Goal: Book appointment/travel/reservation

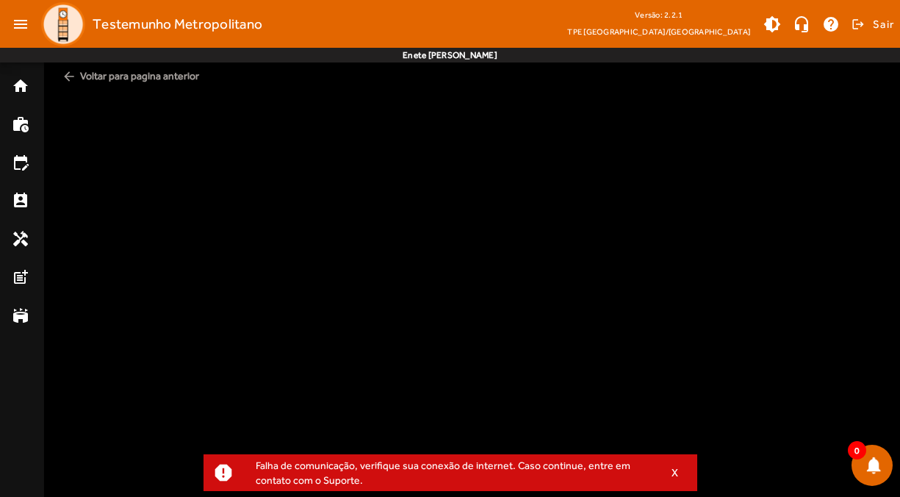
click at [600, 480] on div "Falha de comunicação, verifique sua conexão de internet. Caso continue, entre e…" at bounding box center [451, 472] width 414 height 35
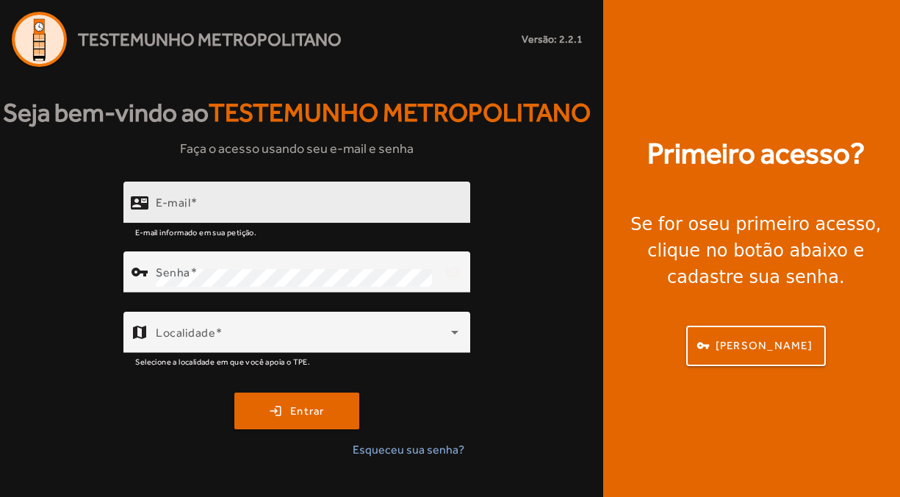
click at [243, 196] on div "E-mail" at bounding box center [307, 203] width 303 height 42
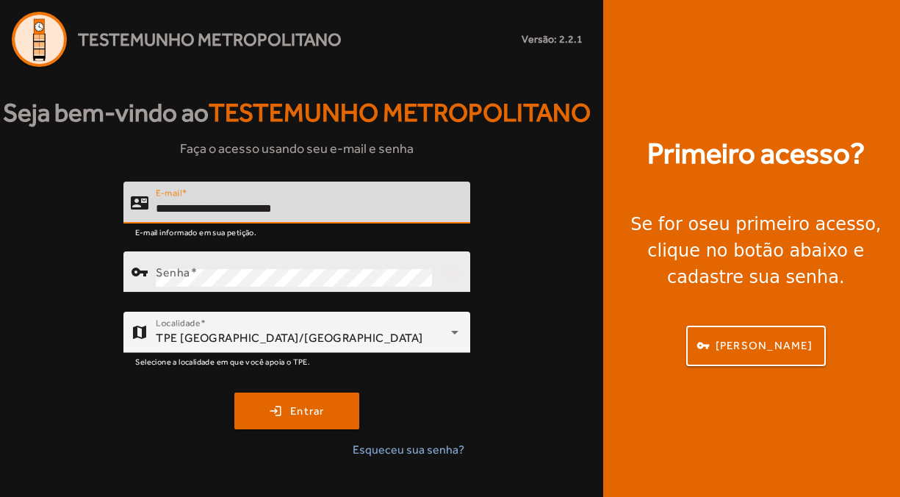
type input "**********"
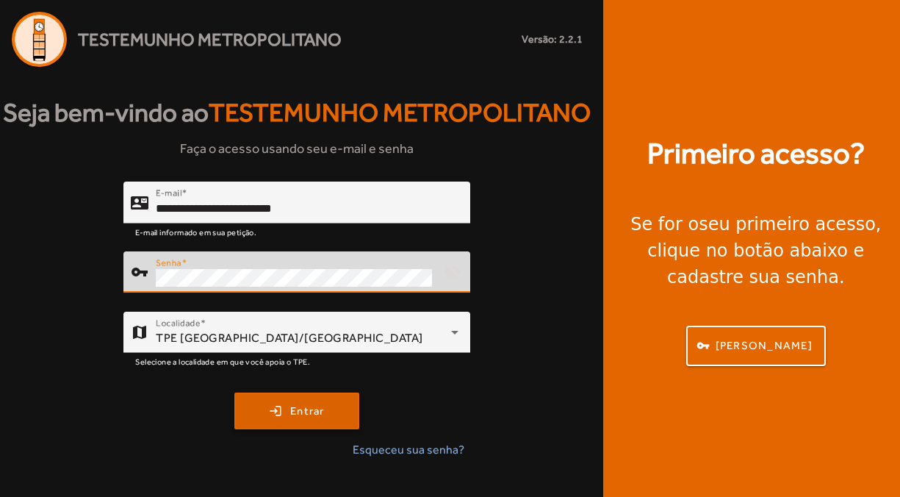
click at [302, 417] on span "Entrar" at bounding box center [307, 411] width 35 height 17
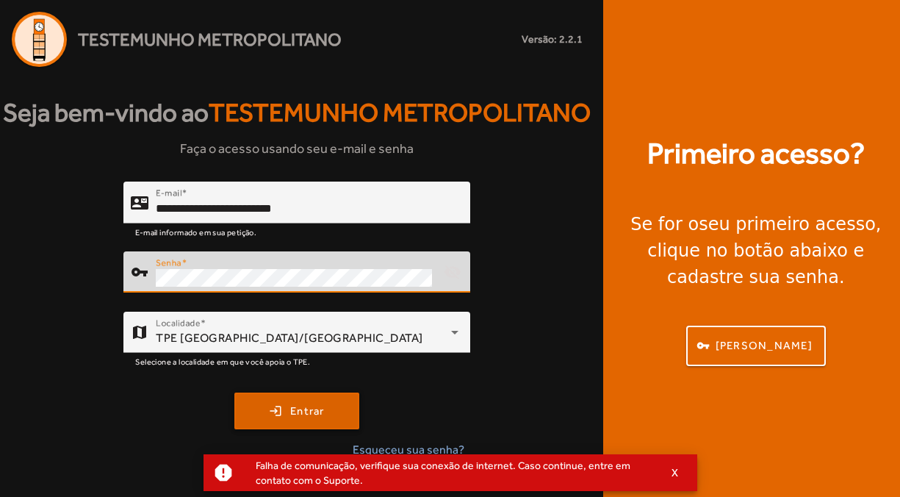
click at [295, 398] on span "submit" at bounding box center [297, 410] width 122 height 35
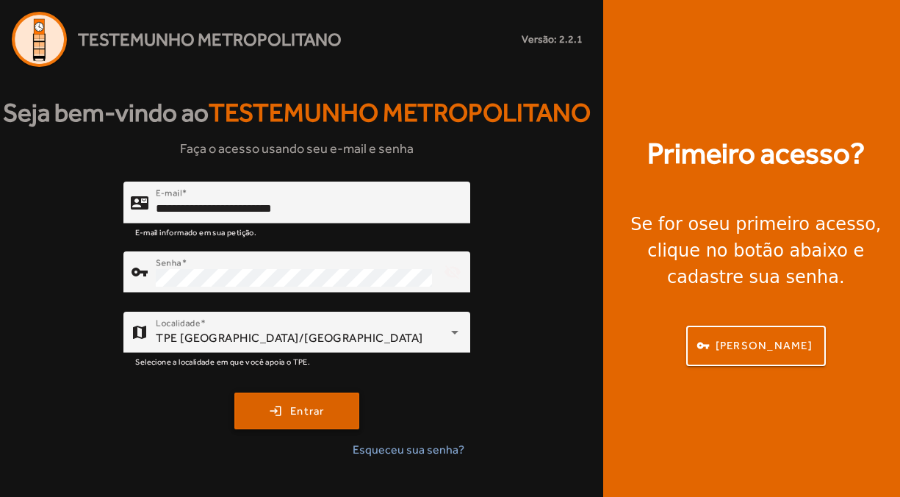
click at [281, 401] on span "submit" at bounding box center [297, 410] width 122 height 35
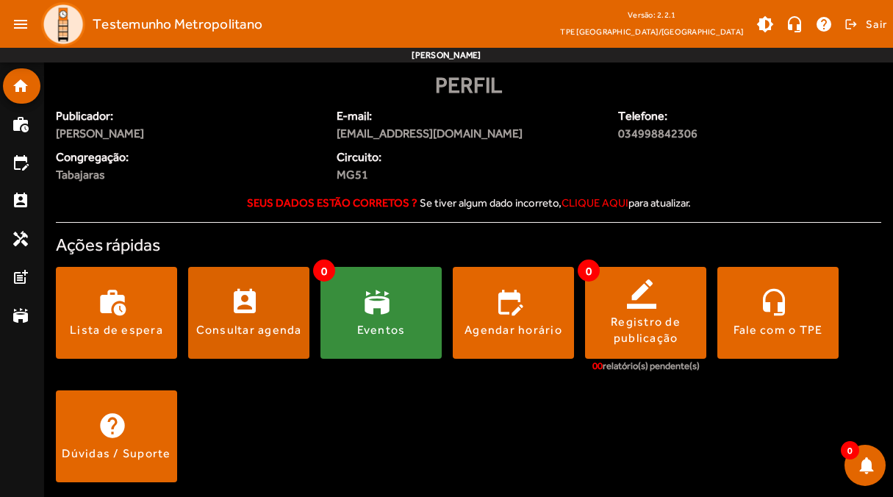
click at [242, 336] on div "Consultar agenda" at bounding box center [249, 330] width 106 height 16
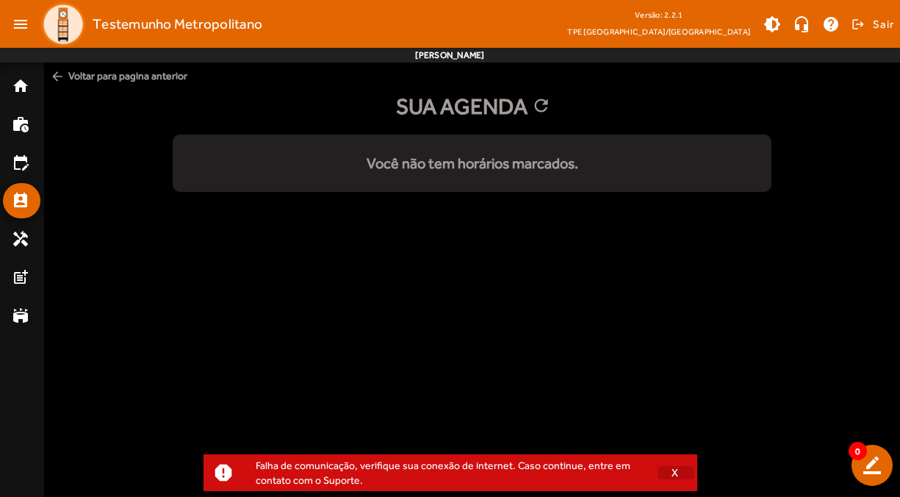
click at [686, 472] on span "button" at bounding box center [676, 472] width 37 height 35
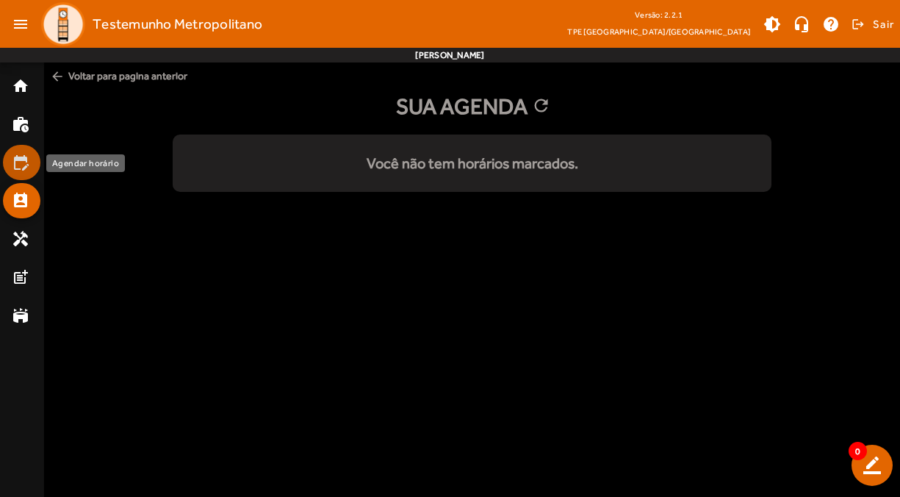
click at [23, 170] on mat-icon "edit_calendar" at bounding box center [21, 163] width 18 height 18
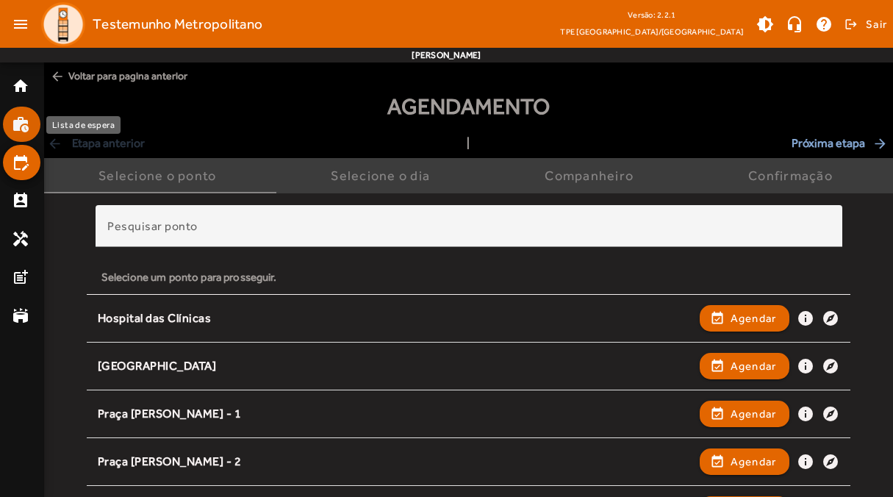
click at [6, 121] on mat-list-item "work_history" at bounding box center [21, 124] width 37 height 35
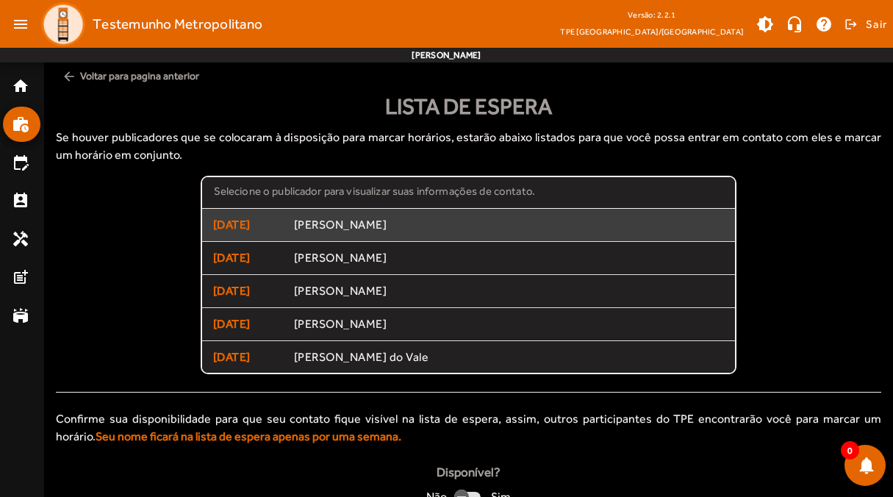
click at [320, 225] on span "[PERSON_NAME]" at bounding box center [509, 225] width 431 height 15
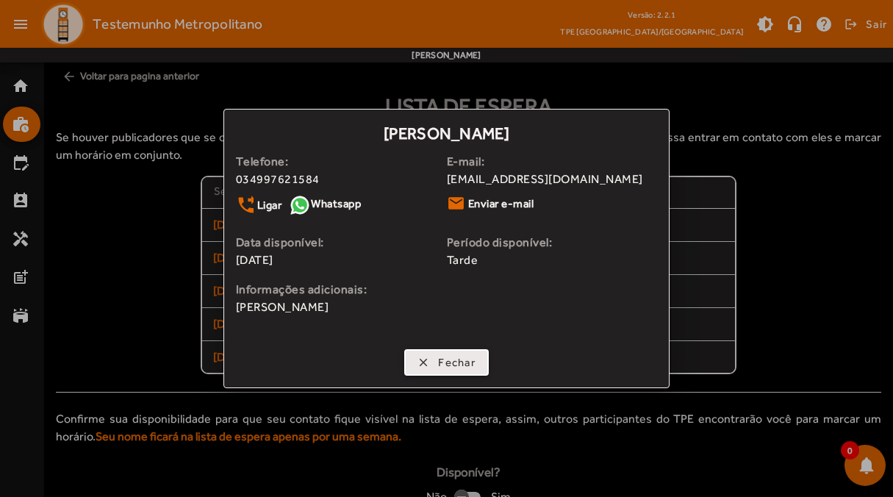
click at [421, 370] on span "button" at bounding box center [447, 362] width 82 height 35
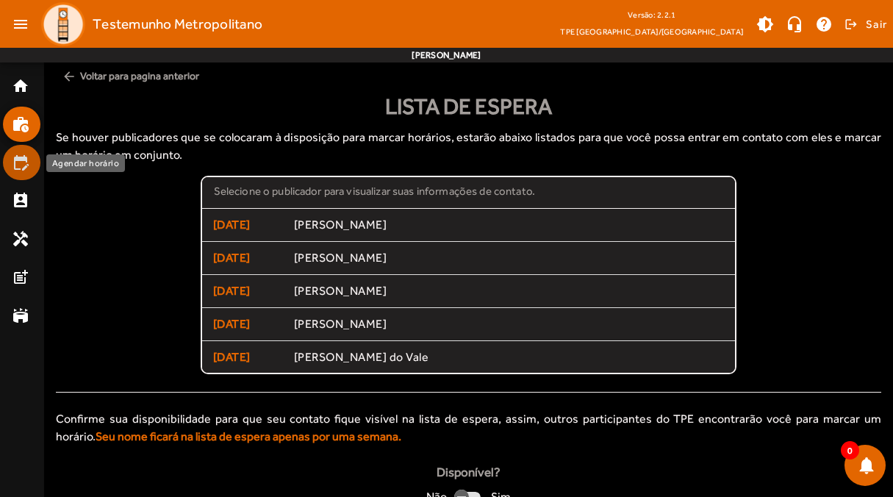
click at [9, 170] on mat-list-item "edit_calendar" at bounding box center [21, 162] width 37 height 35
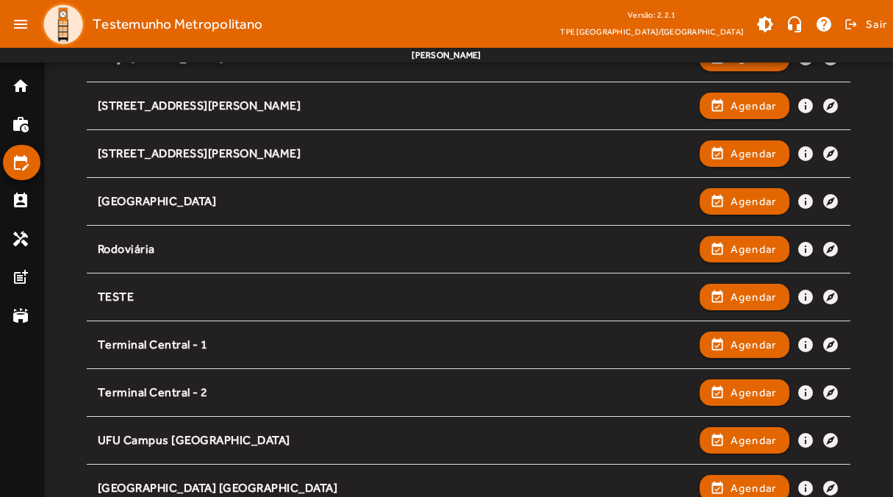
scroll to position [466, 0]
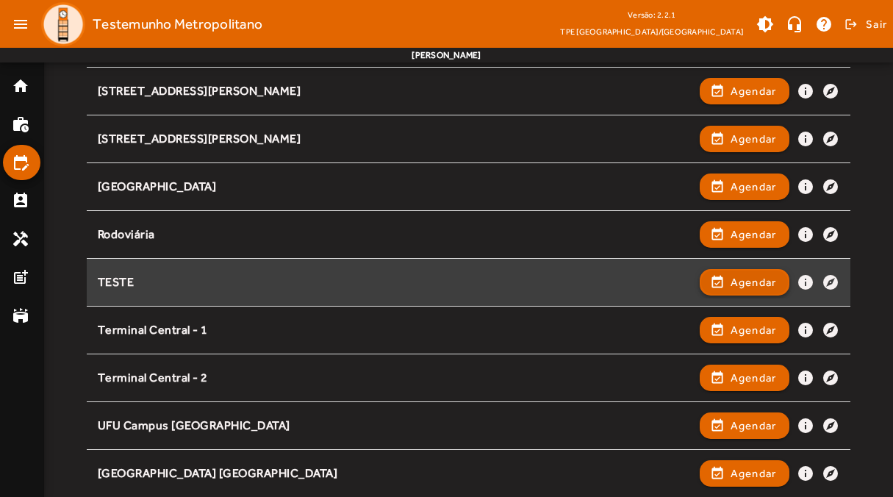
click at [725, 276] on span "button" at bounding box center [744, 282] width 87 height 35
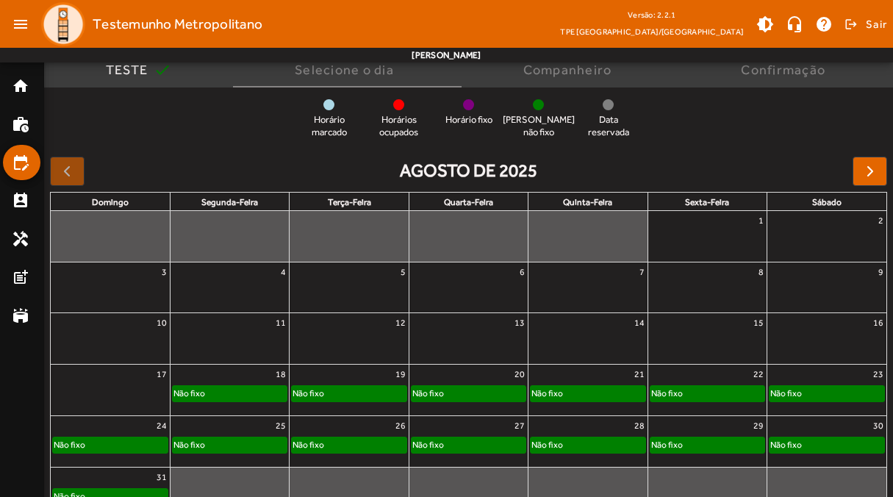
scroll to position [143, 0]
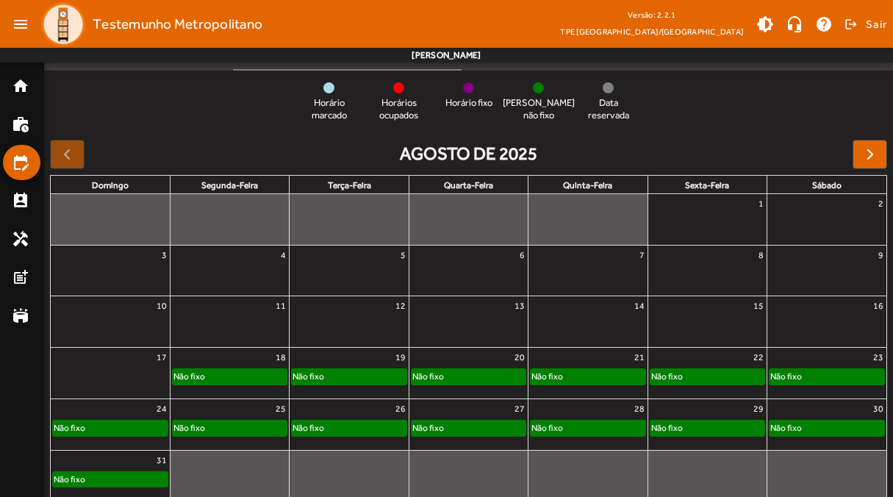
click at [219, 369] on div "Não fixo" at bounding box center [230, 376] width 114 height 15
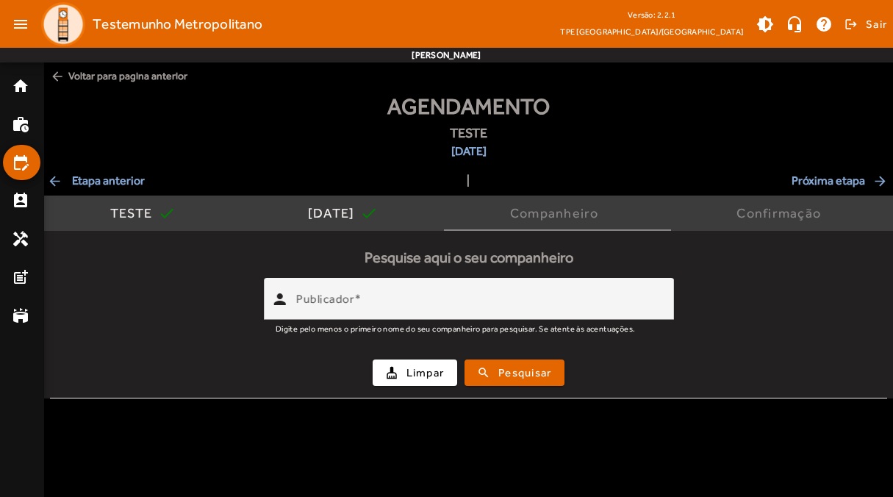
scroll to position [0, 0]
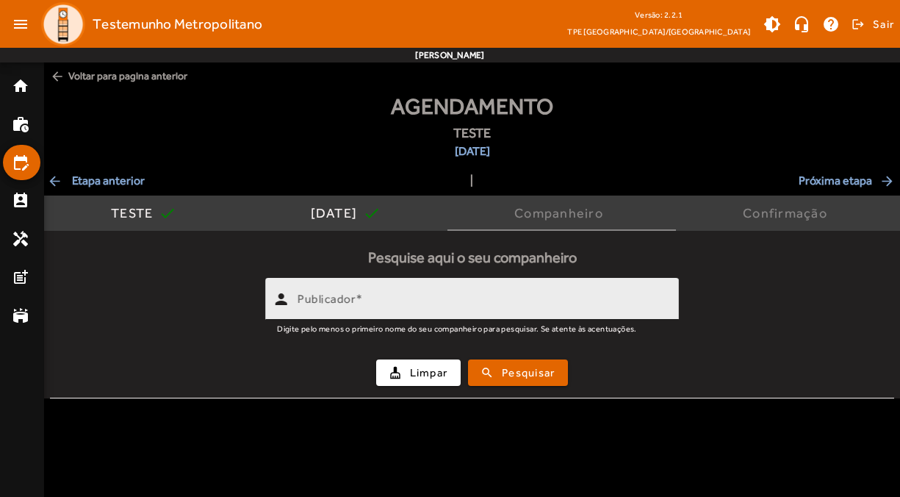
click at [337, 292] on mat-label "Publicador" at bounding box center [327, 299] width 58 height 14
click at [337, 296] on input "Publicador" at bounding box center [483, 305] width 370 height 18
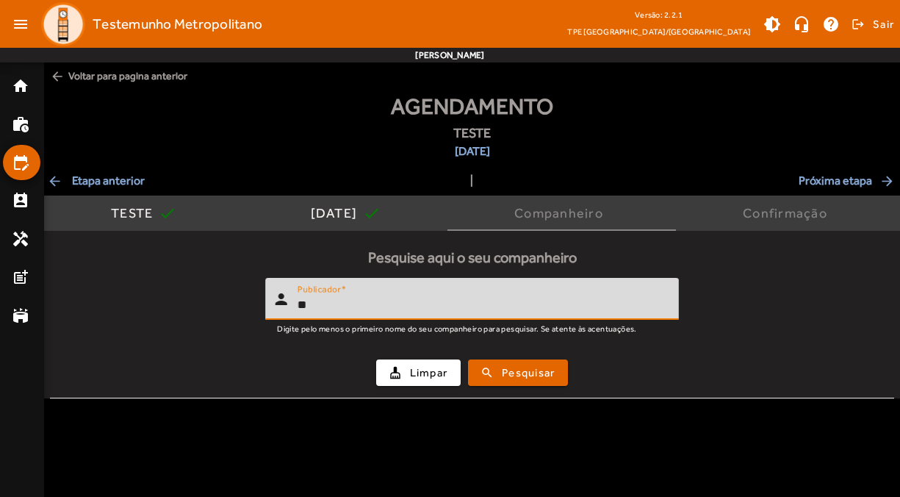
type input "*"
type input "********"
click at [509, 369] on span "Pesquisar" at bounding box center [528, 372] width 53 height 17
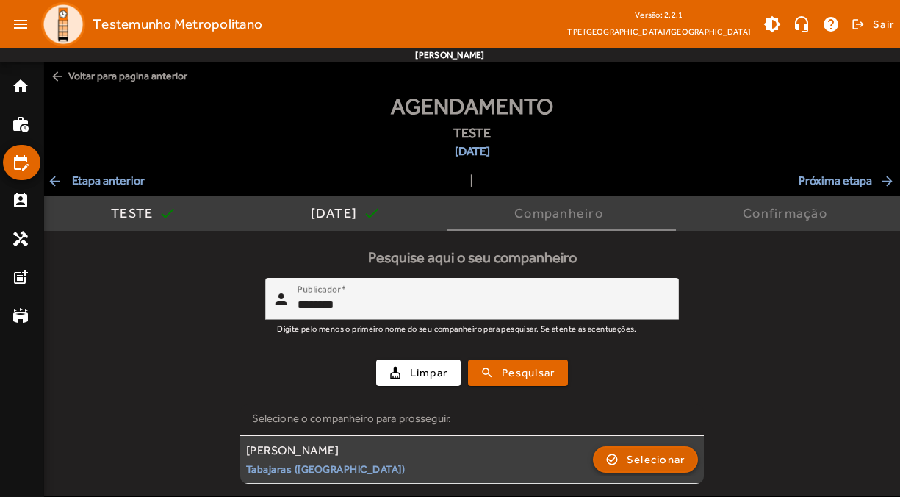
click at [628, 459] on span "Selecionar" at bounding box center [656, 459] width 59 height 18
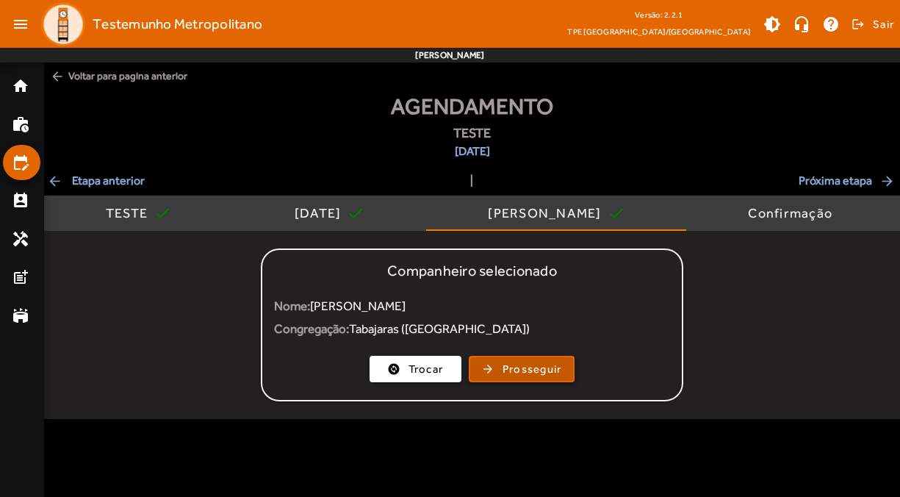
click at [531, 364] on span "Prosseguir" at bounding box center [533, 369] width 60 height 17
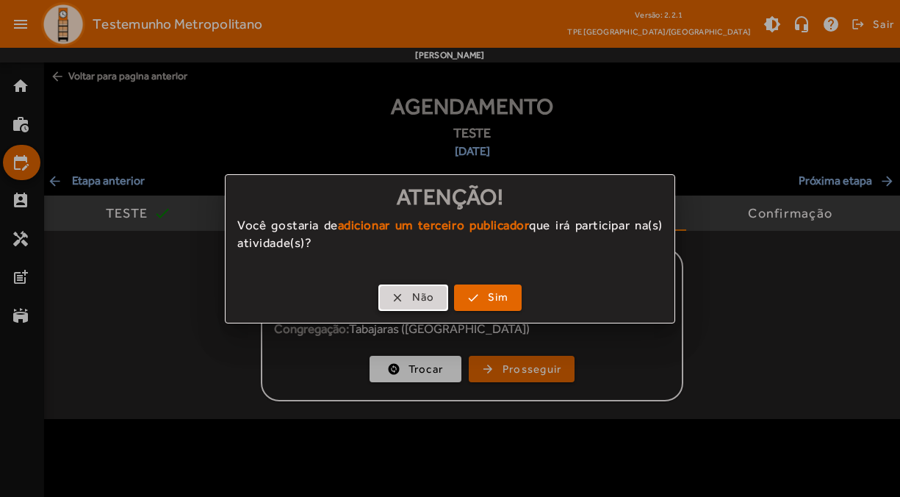
click at [423, 287] on span "button" at bounding box center [413, 297] width 67 height 35
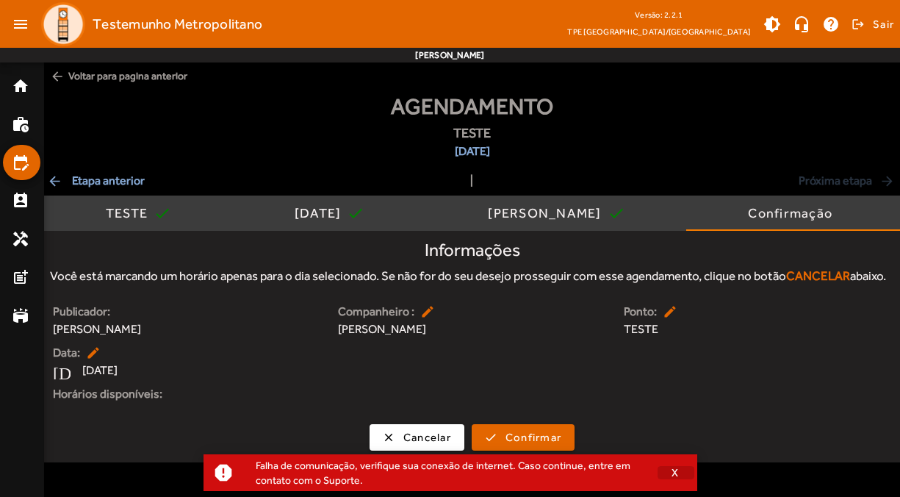
click at [671, 467] on span "button" at bounding box center [676, 472] width 37 height 35
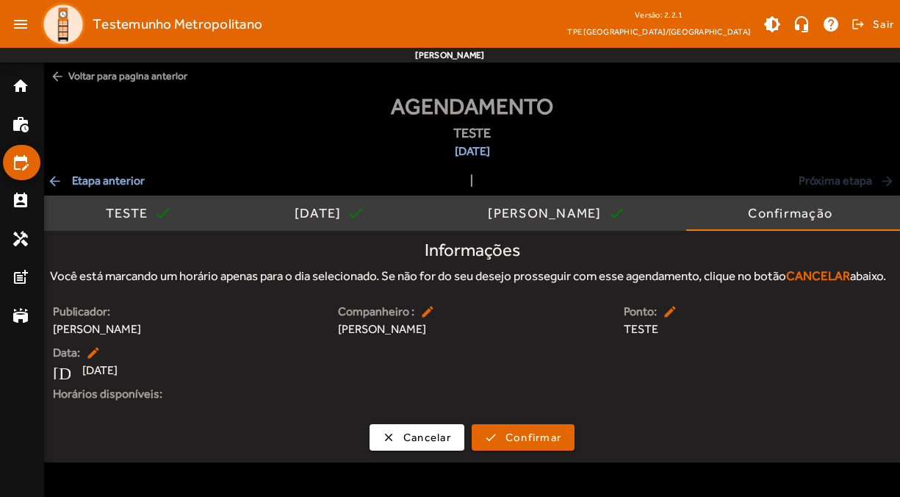
click at [105, 379] on span "[DATE]" at bounding box center [99, 371] width 35 height 18
click at [87, 360] on mat-icon "edit" at bounding box center [95, 352] width 18 height 15
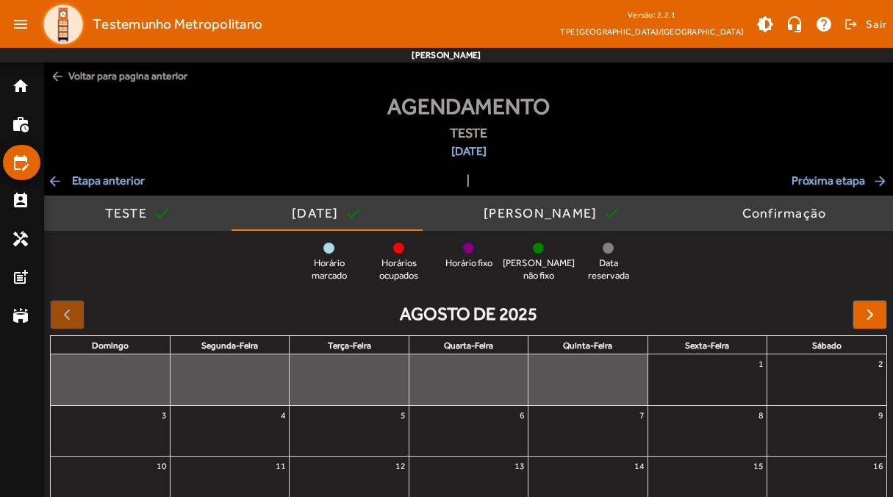
click at [477, 250] on div "Horário fixo" at bounding box center [468, 256] width 59 height 27
click at [464, 248] on div at bounding box center [468, 248] width 11 height 11
click at [473, 269] on span "Horário fixo" at bounding box center [468, 263] width 47 height 12
click at [486, 273] on div "Horário marcado Horários ocupados [PERSON_NAME] fixo [PERSON_NAME] não fixo Dat…" at bounding box center [468, 263] width 849 height 40
click at [536, 256] on div "[PERSON_NAME] não fixo" at bounding box center [538, 263] width 59 height 40
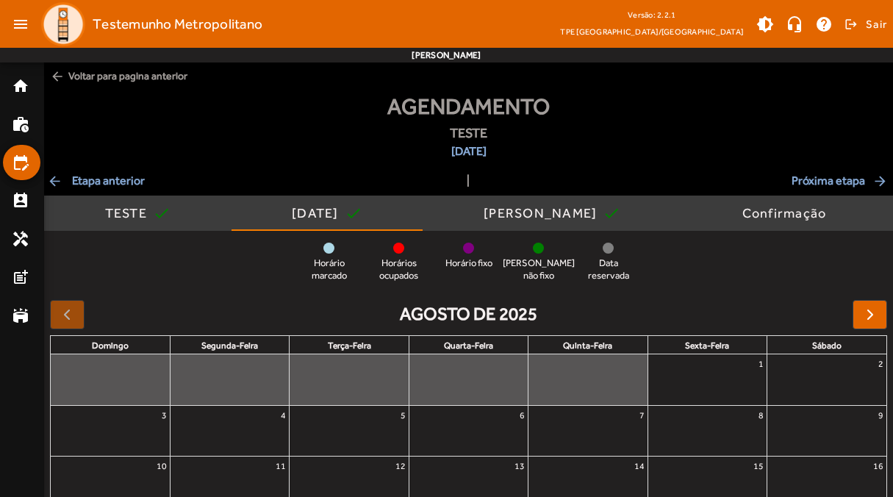
click at [547, 251] on div "[PERSON_NAME] não fixo" at bounding box center [538, 263] width 59 height 40
click at [624, 264] on span "Data reservada" at bounding box center [608, 269] width 59 height 25
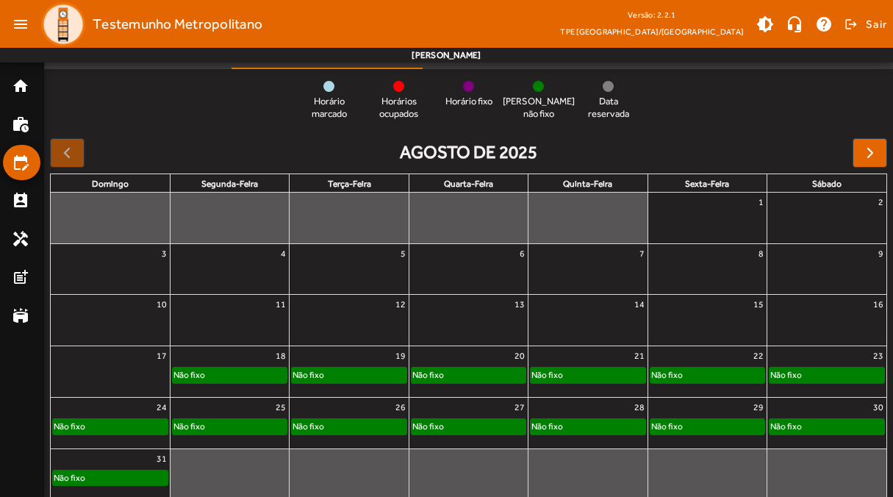
scroll to position [172, 0]
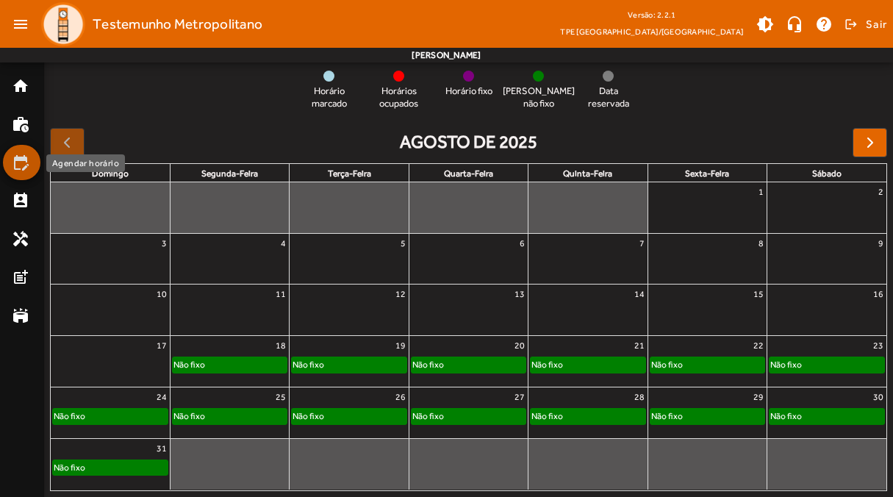
click at [25, 165] on mat-icon "edit_calendar" at bounding box center [21, 163] width 18 height 18
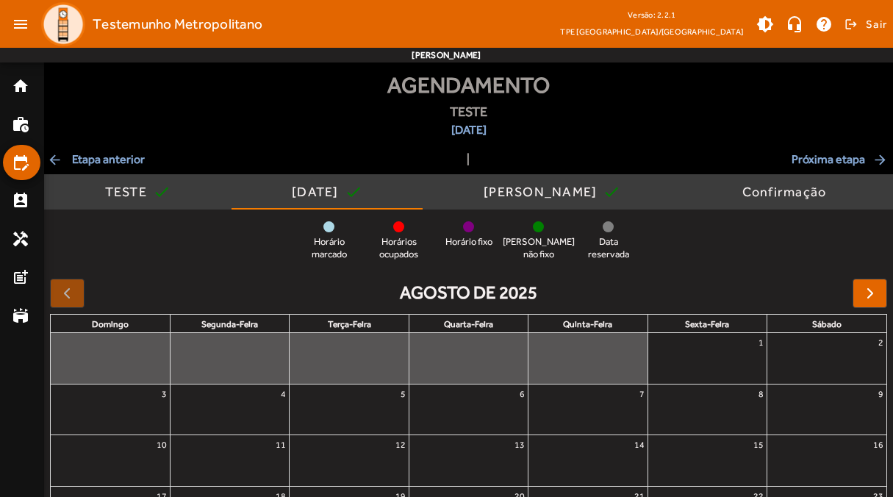
scroll to position [0, 0]
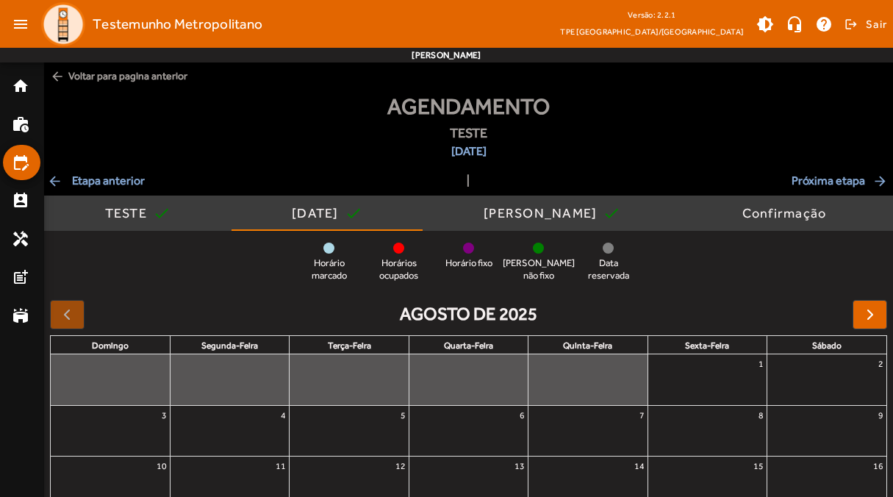
click at [70, 181] on span "arrow_back Etapa anterior" at bounding box center [96, 181] width 98 height 18
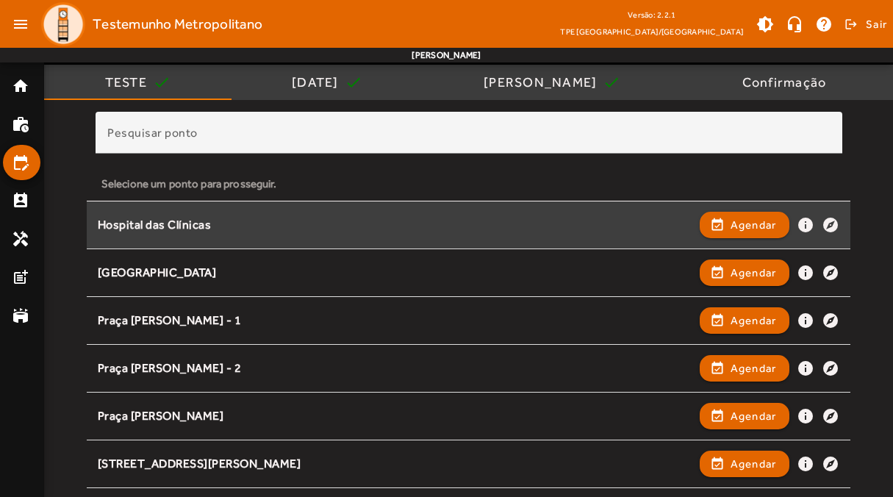
scroll to position [143, 0]
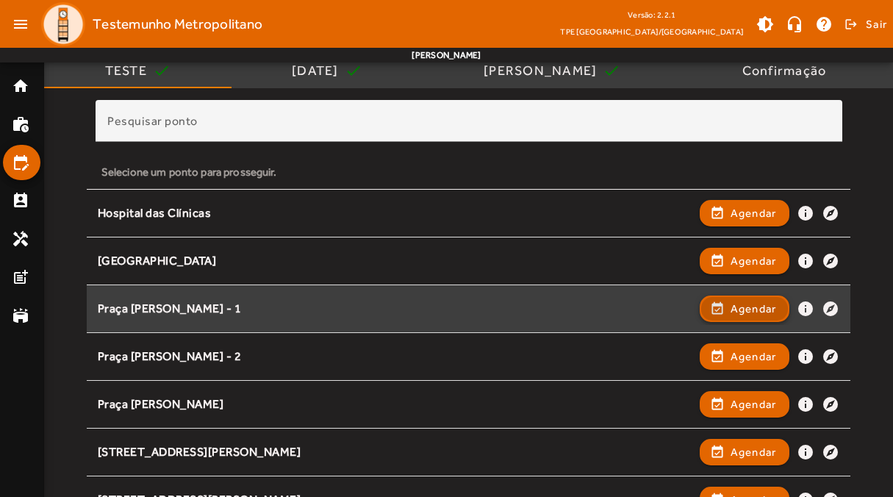
click at [744, 310] on span "Agendar" at bounding box center [753, 309] width 46 height 18
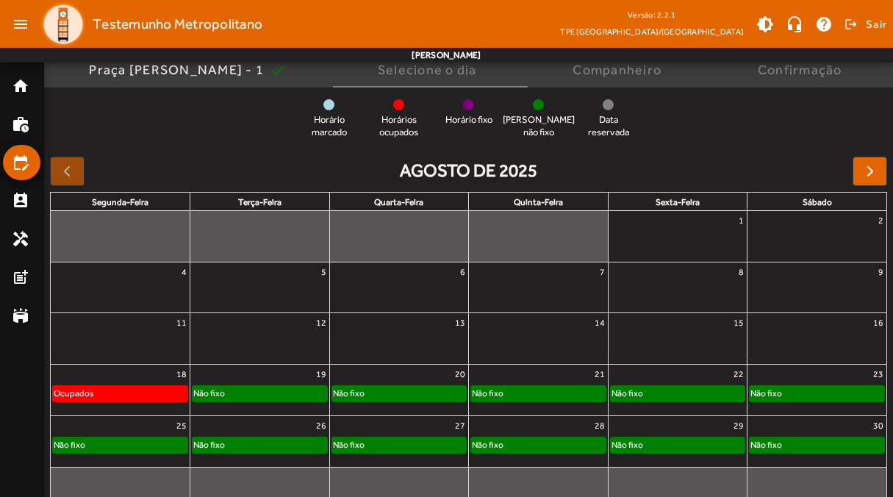
scroll to position [154, 0]
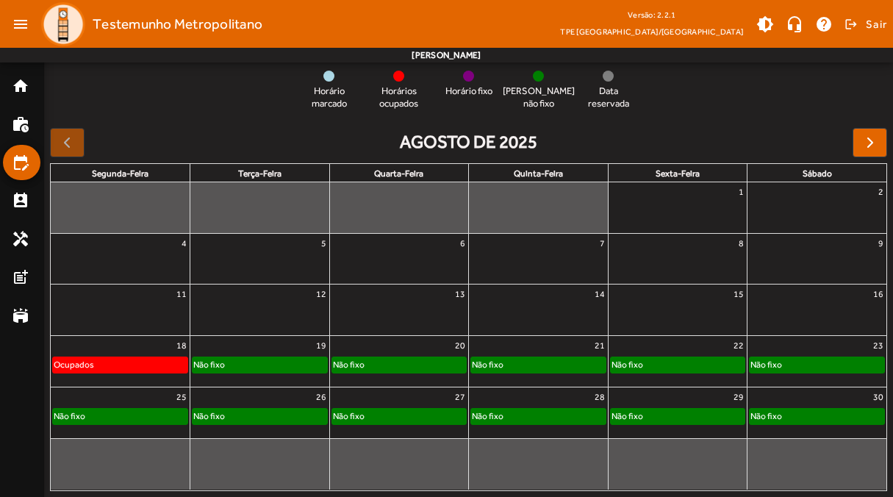
click at [541, 87] on span "[PERSON_NAME] não fixo" at bounding box center [539, 97] width 72 height 25
click at [464, 76] on div at bounding box center [468, 76] width 11 height 11
click at [270, 365] on div "Não fixo" at bounding box center [260, 364] width 134 height 15
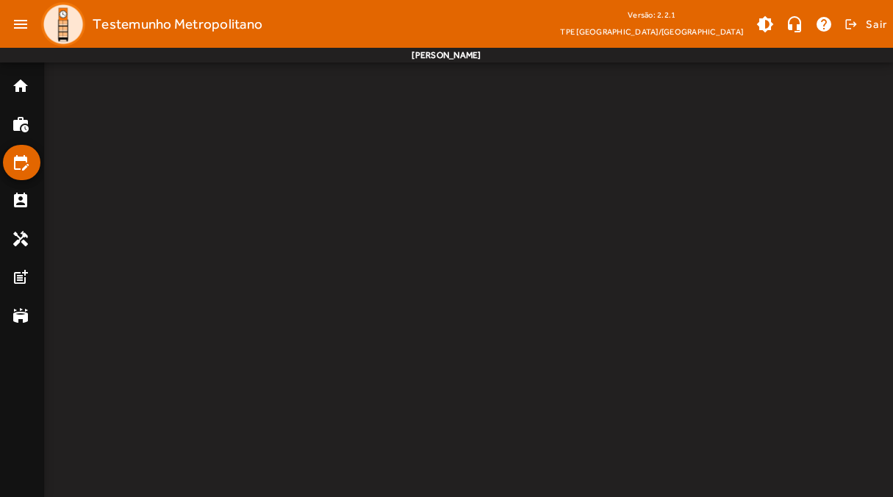
scroll to position [0, 0]
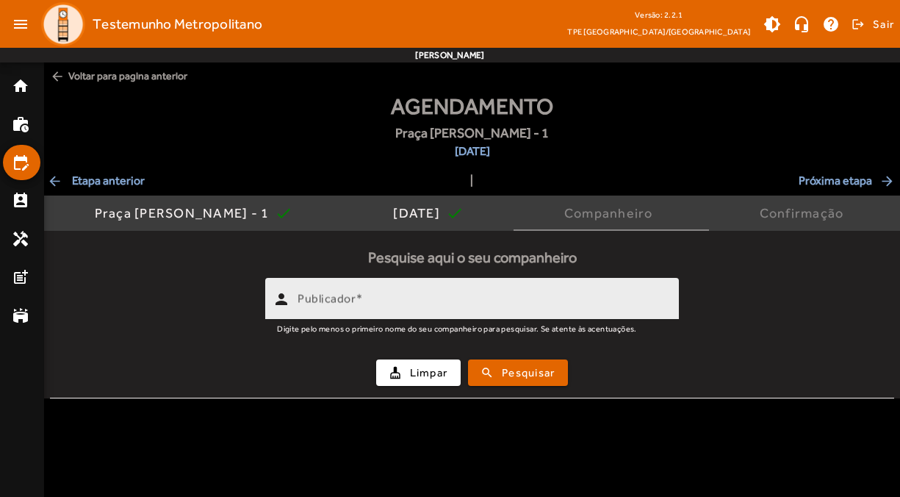
click at [437, 311] on input "Publicador" at bounding box center [483, 305] width 370 height 18
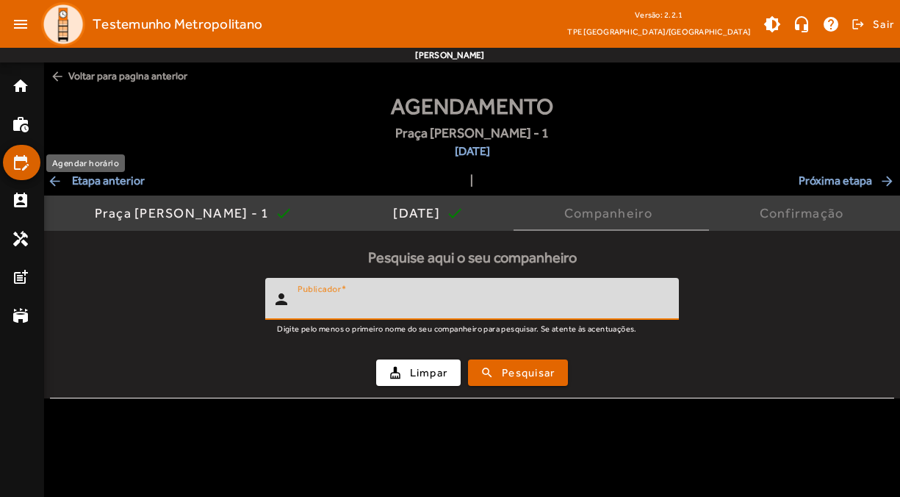
click at [31, 162] on link "edit_calendar" at bounding box center [26, 163] width 29 height 18
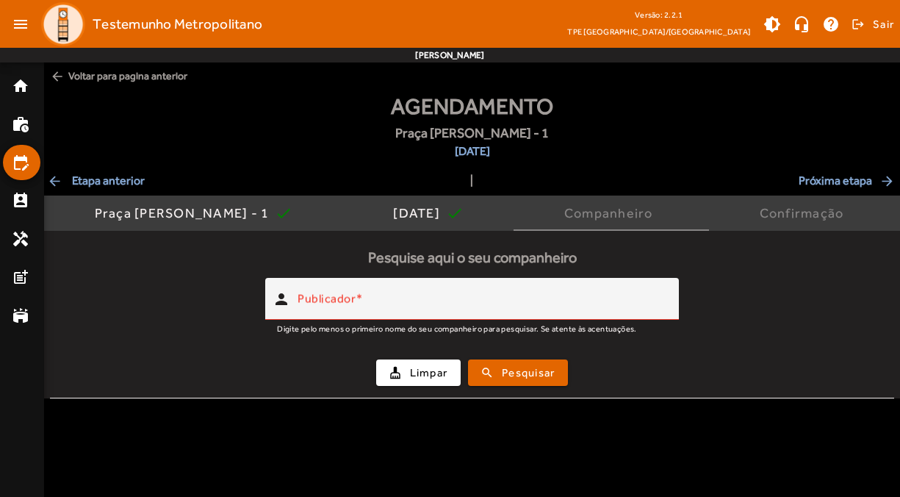
click at [76, 179] on span "arrow_back Etapa anterior" at bounding box center [96, 181] width 98 height 18
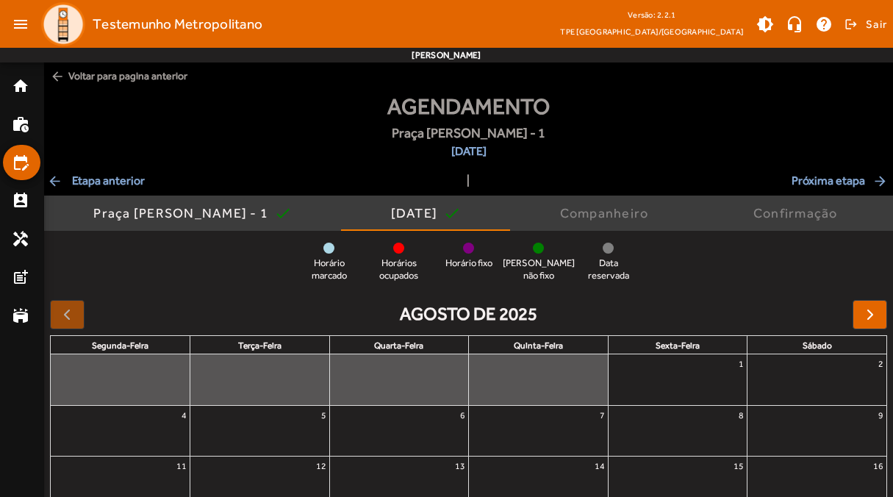
click at [123, 177] on span "arrow_back Etapa anterior" at bounding box center [96, 181] width 98 height 18
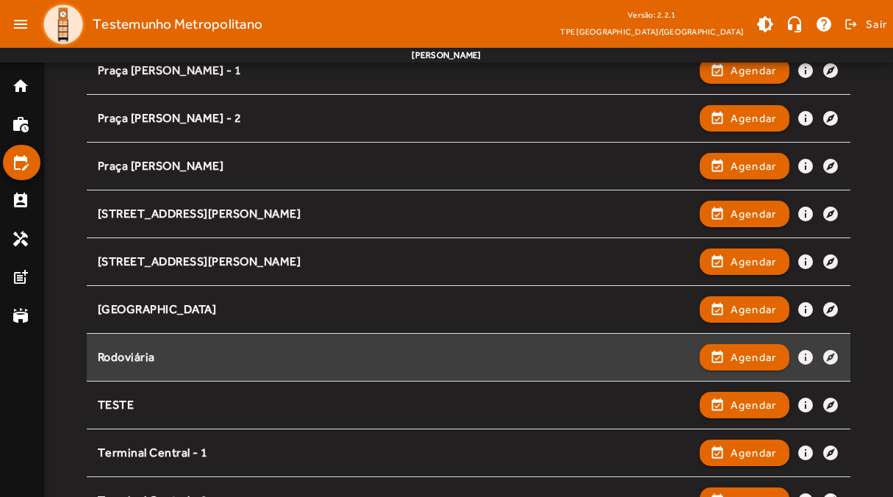
scroll to position [428, 0]
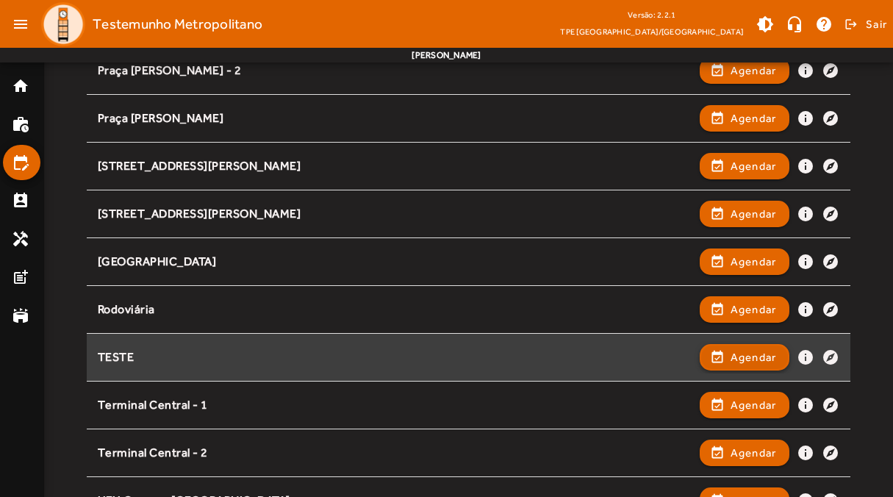
click at [725, 354] on span "button" at bounding box center [744, 357] width 87 height 35
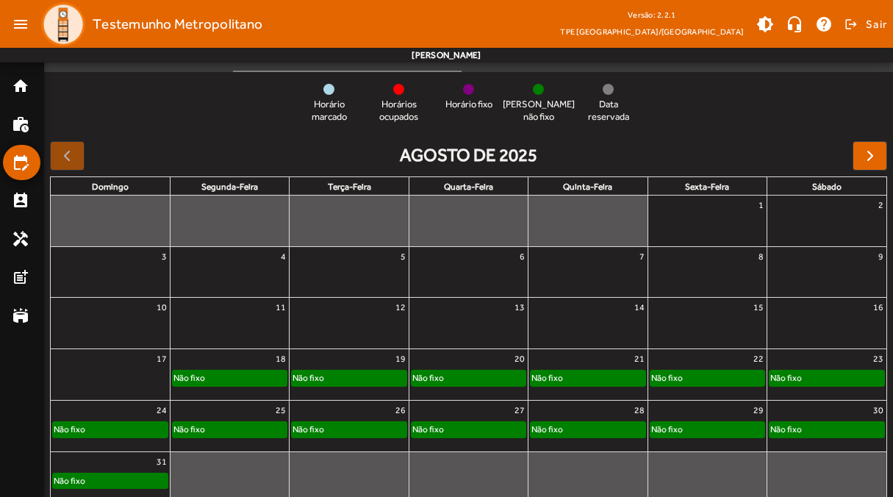
scroll to position [154, 0]
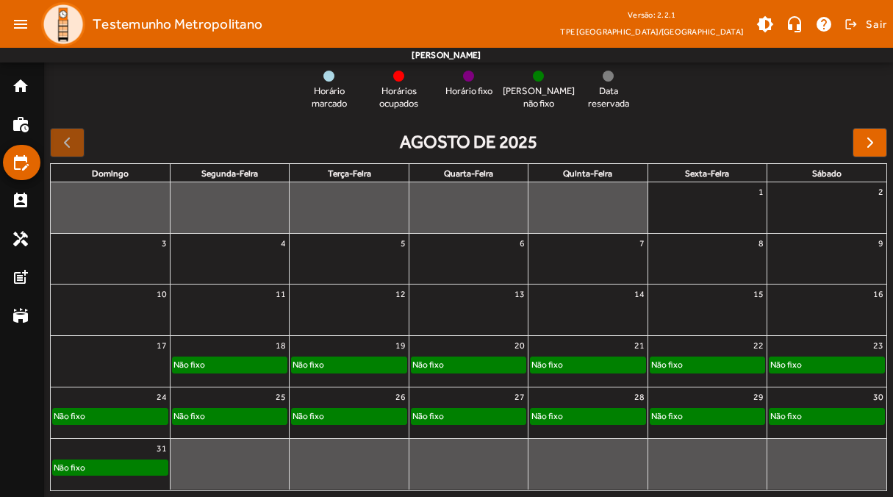
click at [248, 364] on div "Não fixo" at bounding box center [230, 364] width 114 height 15
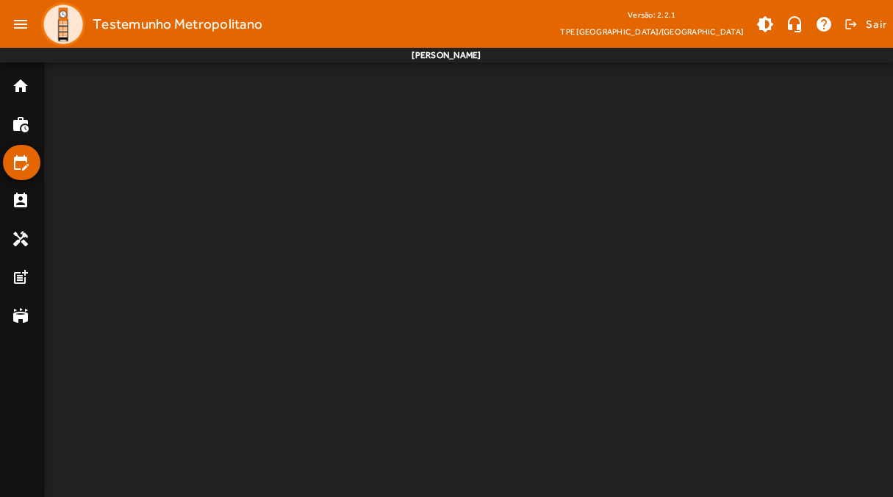
scroll to position [0, 0]
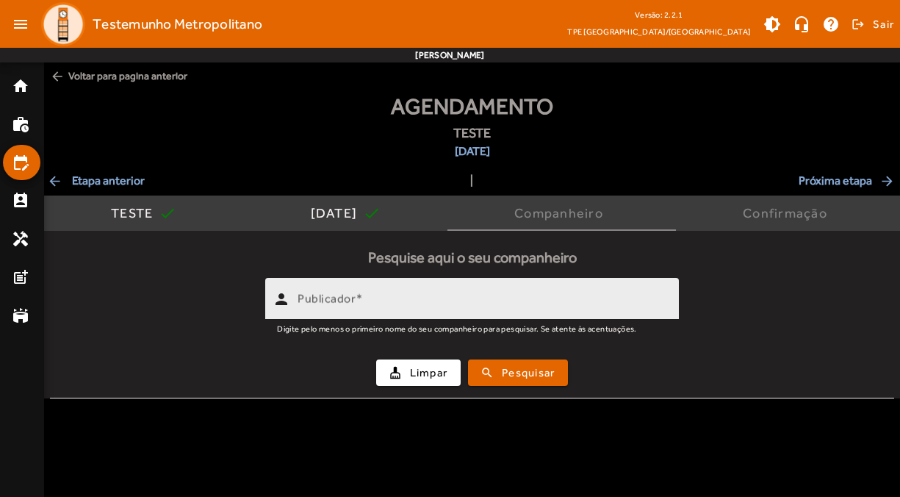
click at [403, 294] on div "Publicador" at bounding box center [483, 299] width 370 height 42
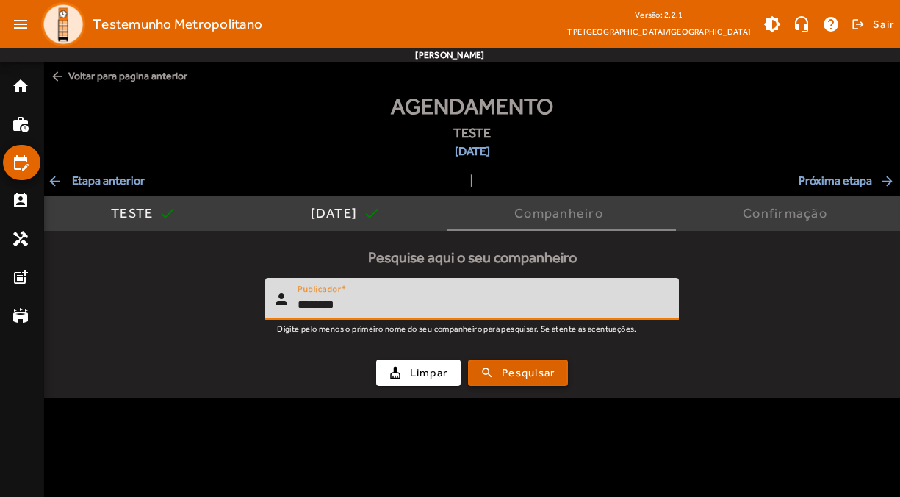
type input "********"
click at [500, 376] on span "submit" at bounding box center [518, 372] width 97 height 35
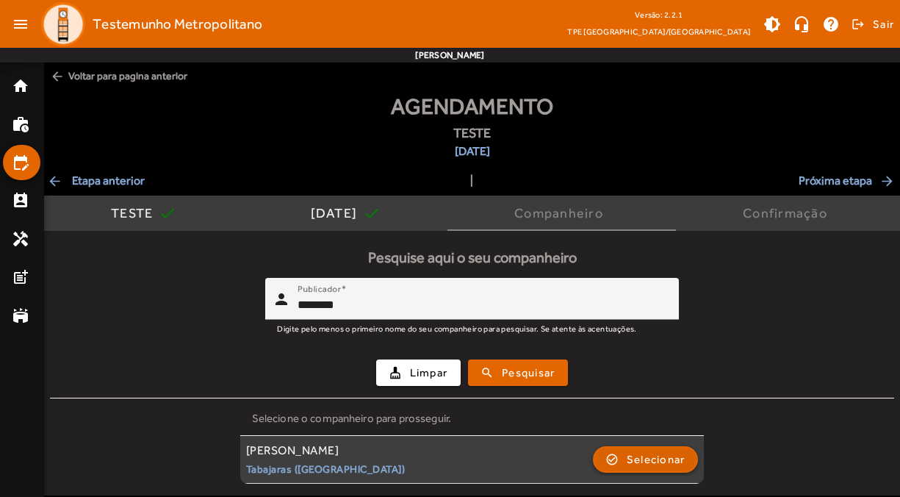
click at [669, 462] on span "Selecionar" at bounding box center [656, 459] width 59 height 18
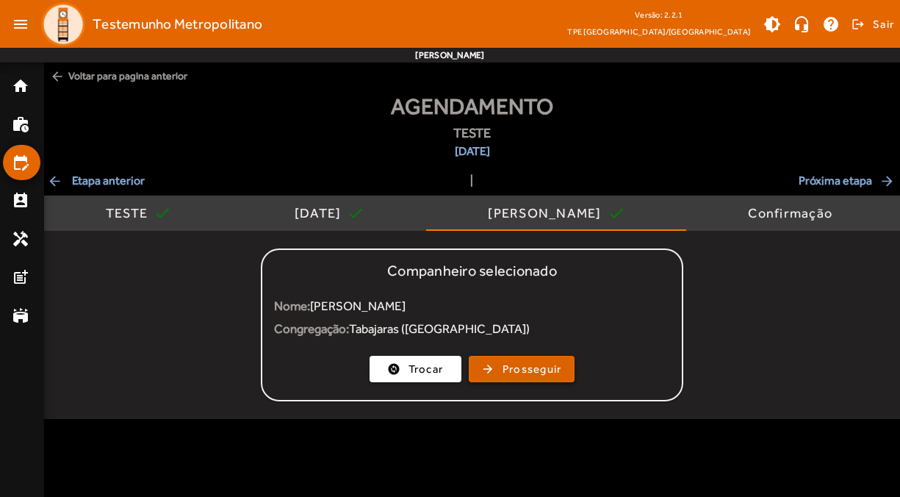
click at [510, 367] on span "Prosseguir" at bounding box center [533, 369] width 60 height 17
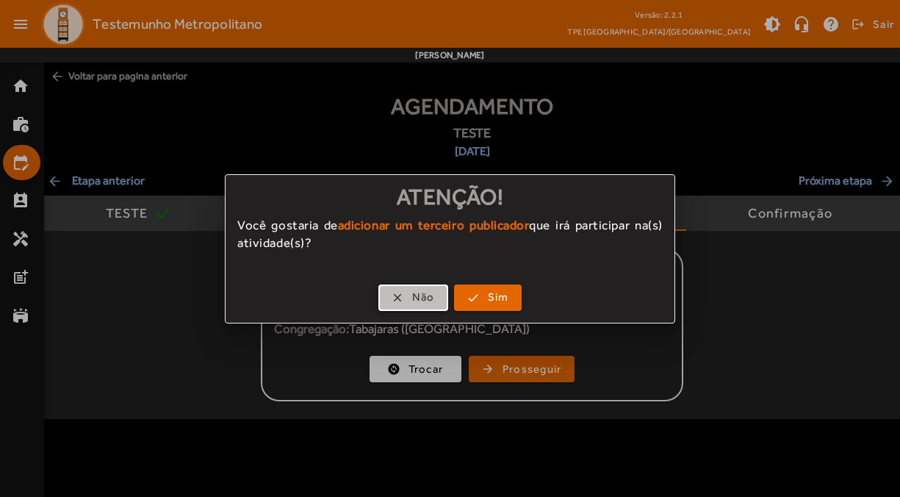
click at [403, 293] on span "button" at bounding box center [413, 297] width 67 height 35
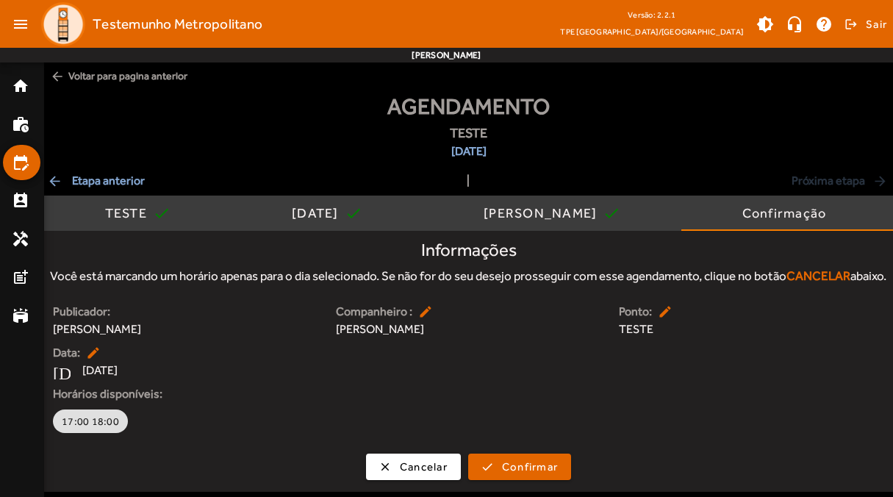
scroll to position [14, 0]
click at [79, 428] on span "17:00 18:00" at bounding box center [90, 421] width 57 height 15
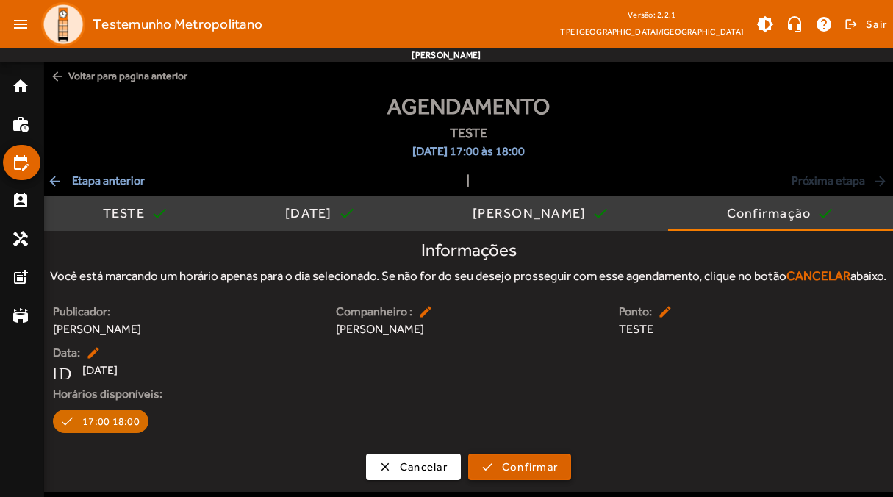
click at [512, 469] on span "Confirmar" at bounding box center [530, 467] width 56 height 17
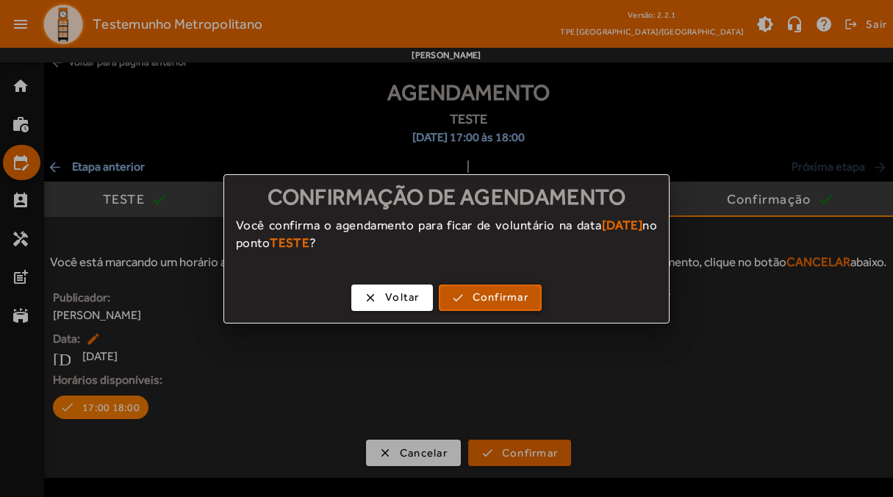
click at [493, 308] on span "button" at bounding box center [490, 297] width 100 height 35
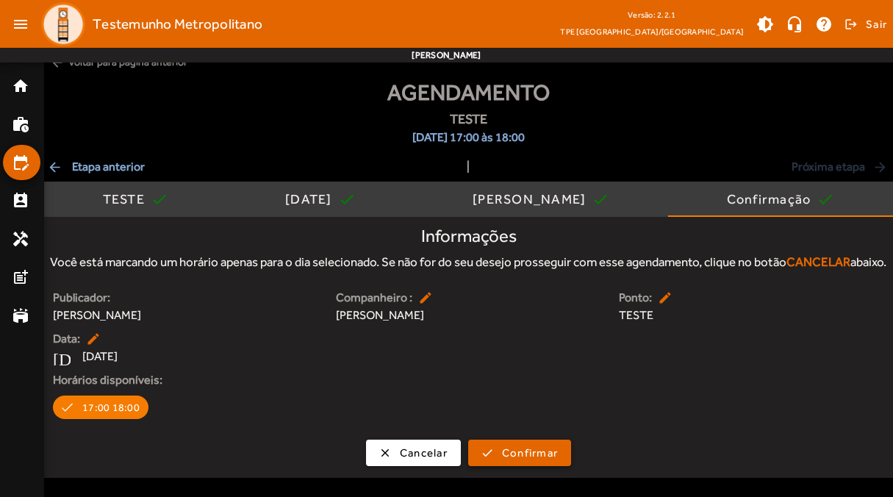
scroll to position [14, 0]
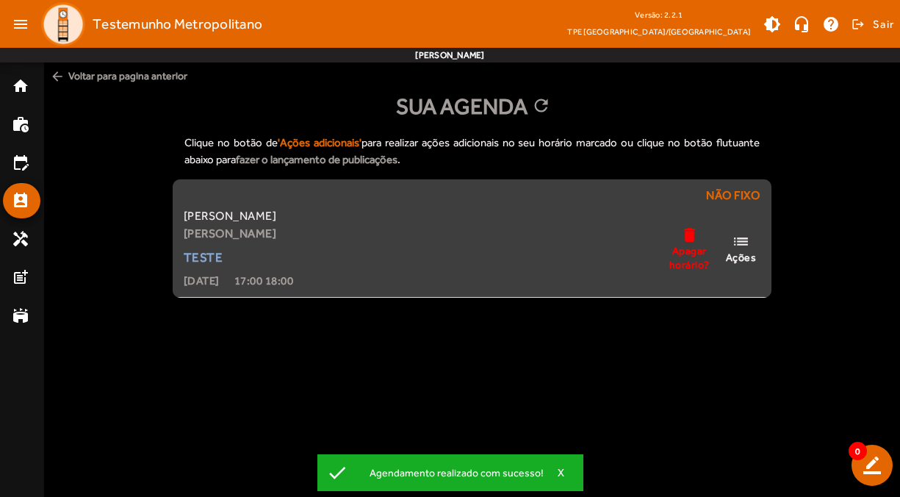
click at [739, 248] on mat-icon "list" at bounding box center [741, 241] width 18 height 18
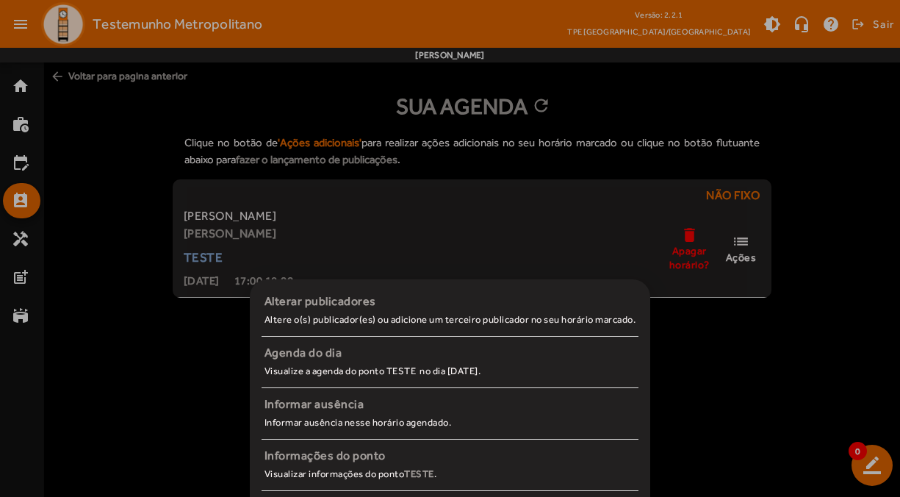
click at [684, 264] on div at bounding box center [450, 248] width 900 height 497
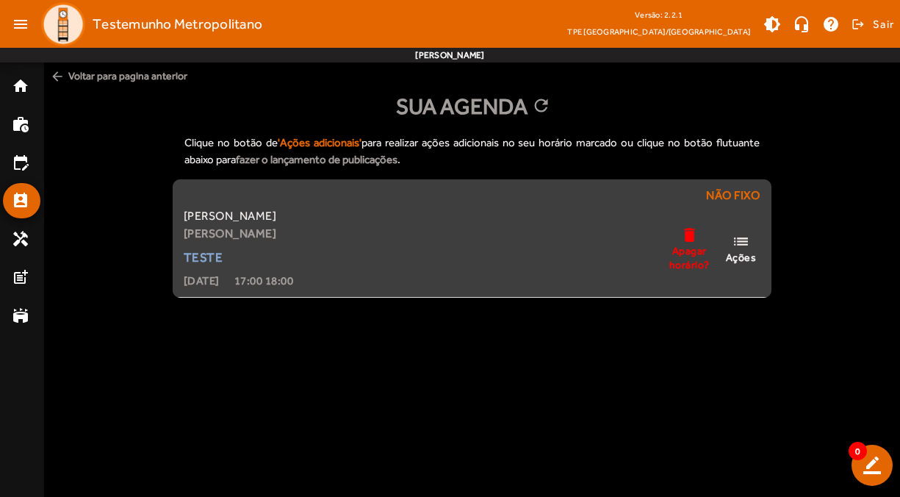
click at [688, 242] on mat-icon "delete" at bounding box center [689, 235] width 18 height 18
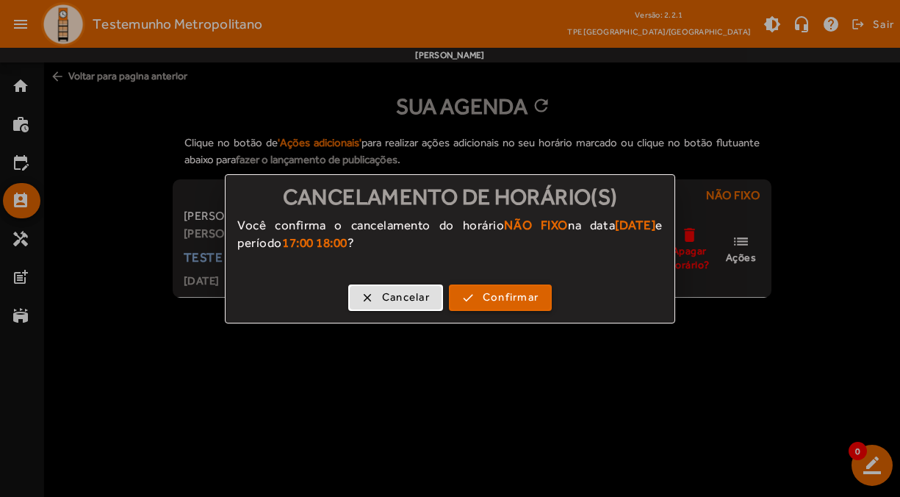
click at [516, 295] on span "Confirmar" at bounding box center [511, 297] width 56 height 17
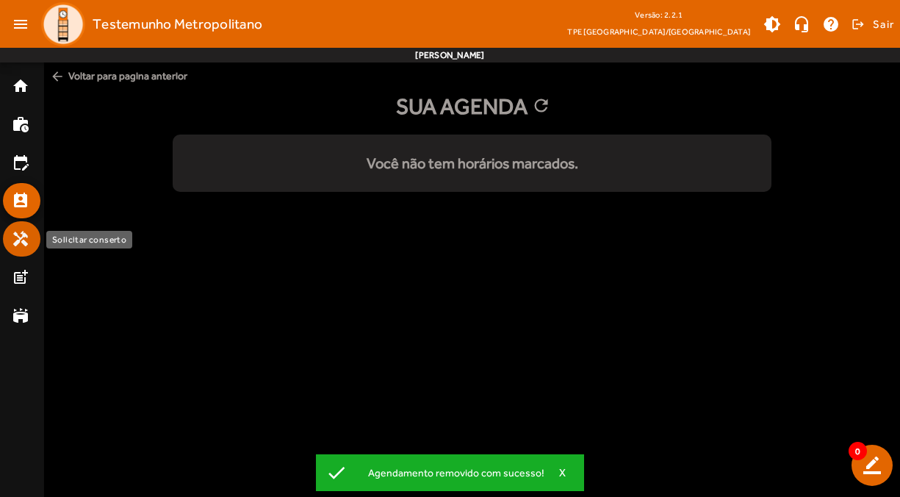
click at [9, 237] on mat-list-item "handyman" at bounding box center [21, 238] width 37 height 35
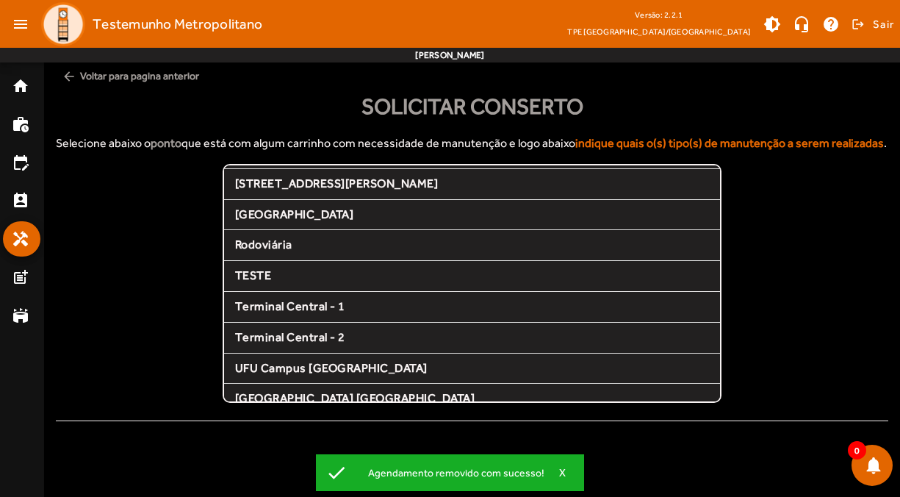
scroll to position [304, 0]
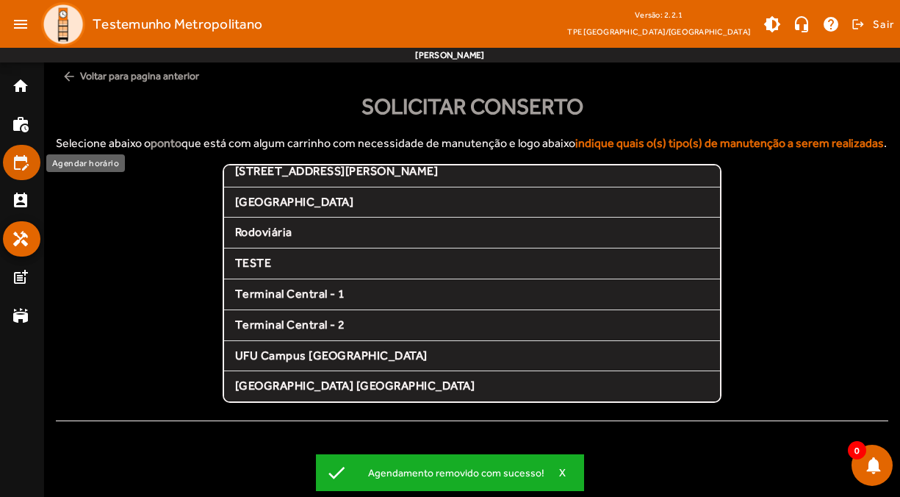
click at [19, 159] on mat-icon "edit_calendar" at bounding box center [21, 163] width 18 height 18
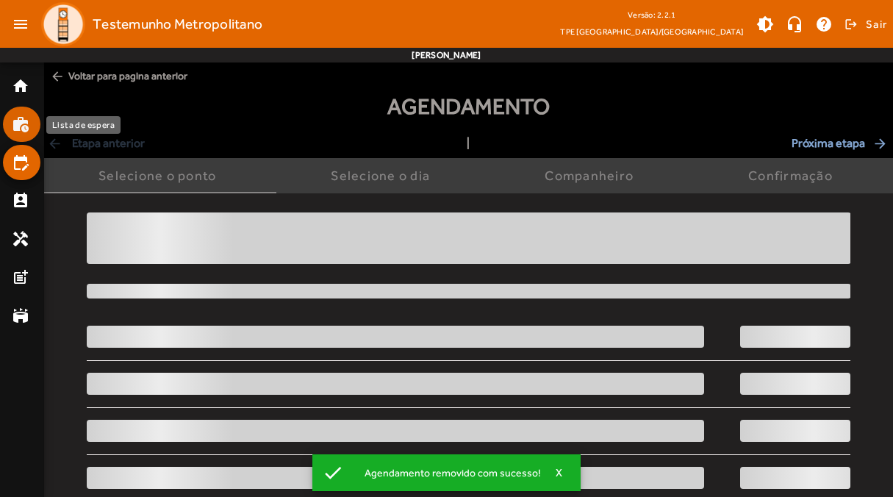
click at [20, 122] on mat-icon "work_history" at bounding box center [21, 124] width 18 height 18
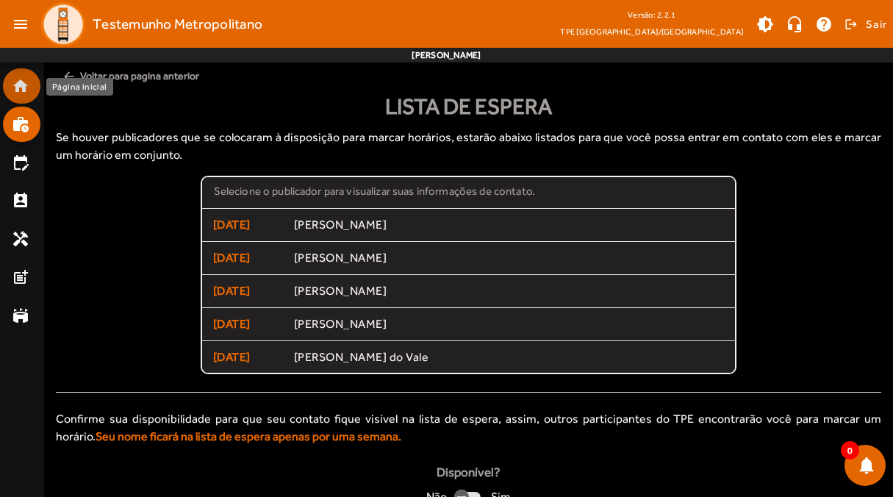
click at [37, 93] on link "home" at bounding box center [26, 86] width 29 height 18
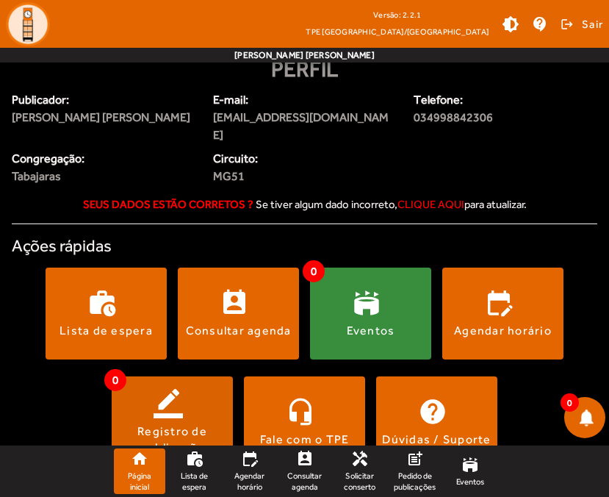
scroll to position [61, 0]
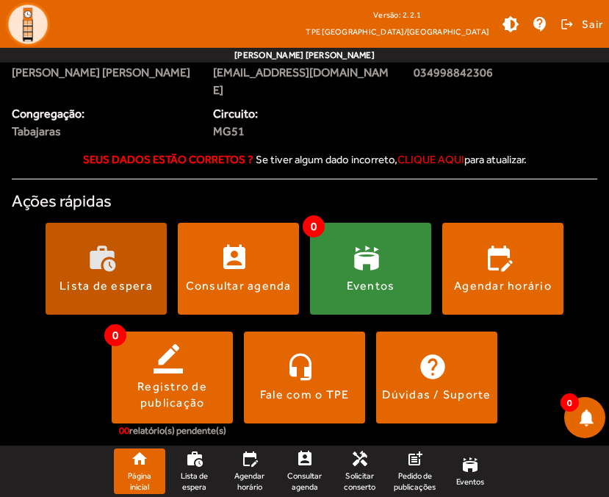
click at [154, 267] on span at bounding box center [106, 268] width 121 height 35
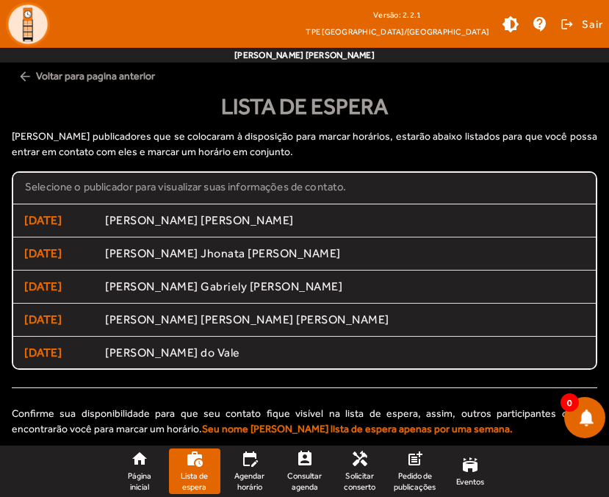
click at [17, 73] on span "arrow_back Voltar para pagina anterior" at bounding box center [305, 75] width 586 height 27
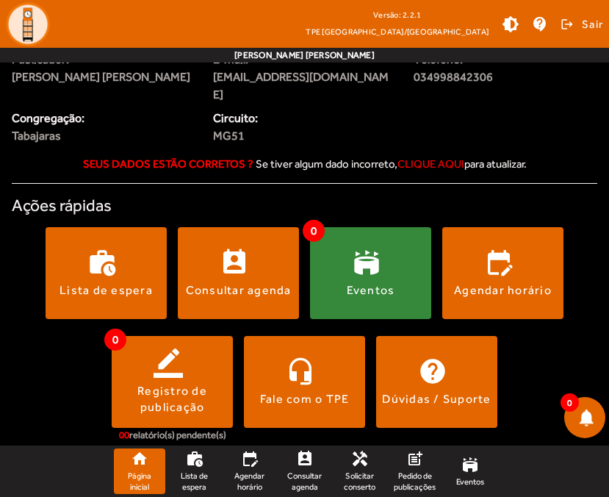
scroll to position [61, 0]
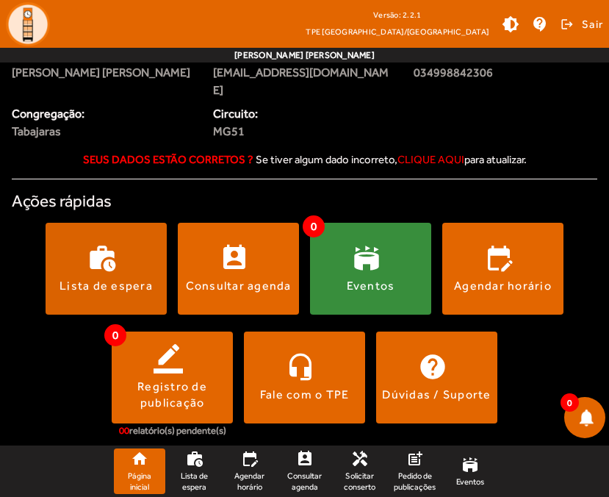
click at [109, 278] on div "Lista de espera" at bounding box center [106, 286] width 93 height 16
